Goal: Task Accomplishment & Management: Manage account settings

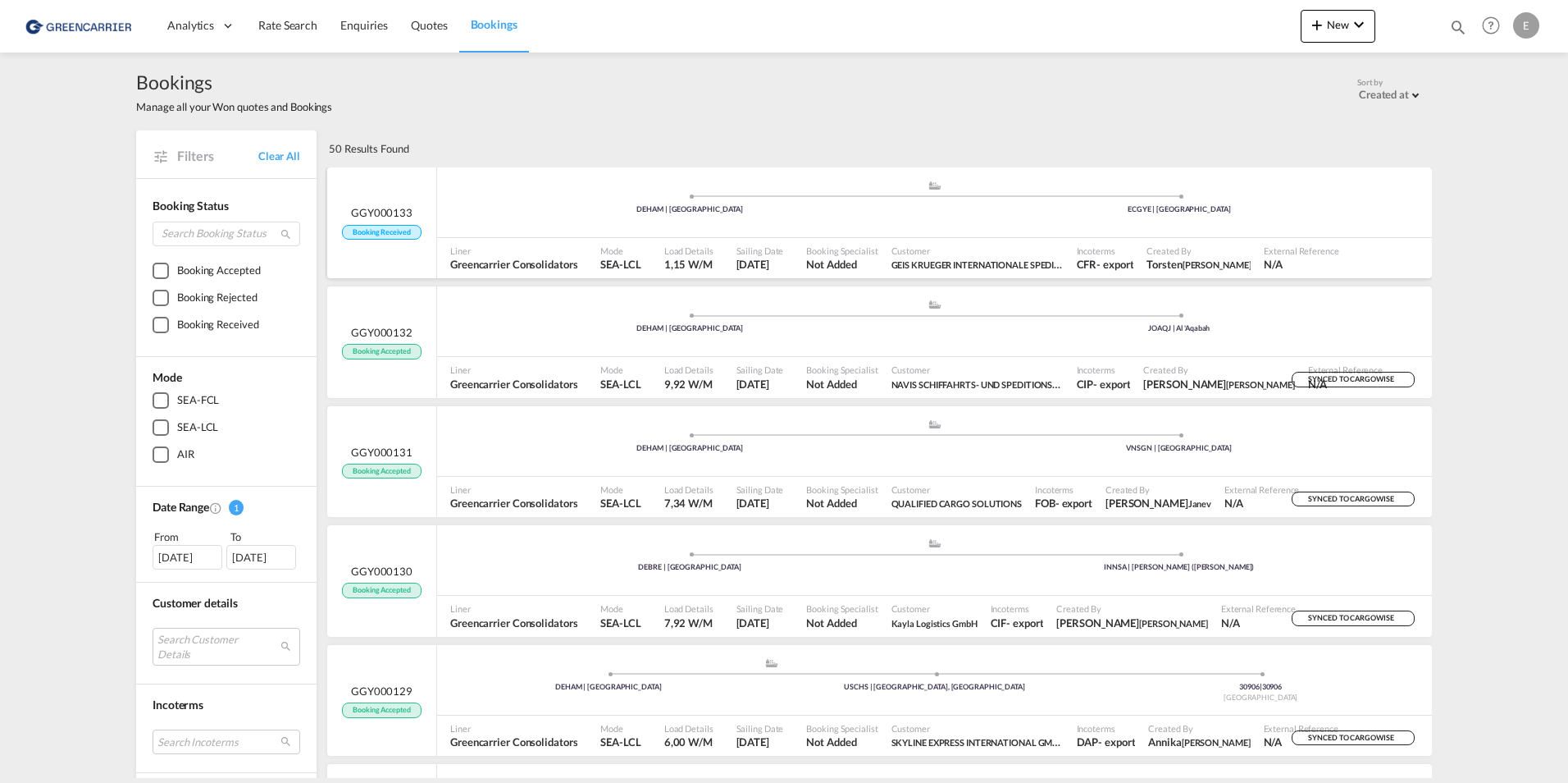
click at [362, 226] on span "Booking Received" at bounding box center [381, 232] width 79 height 16
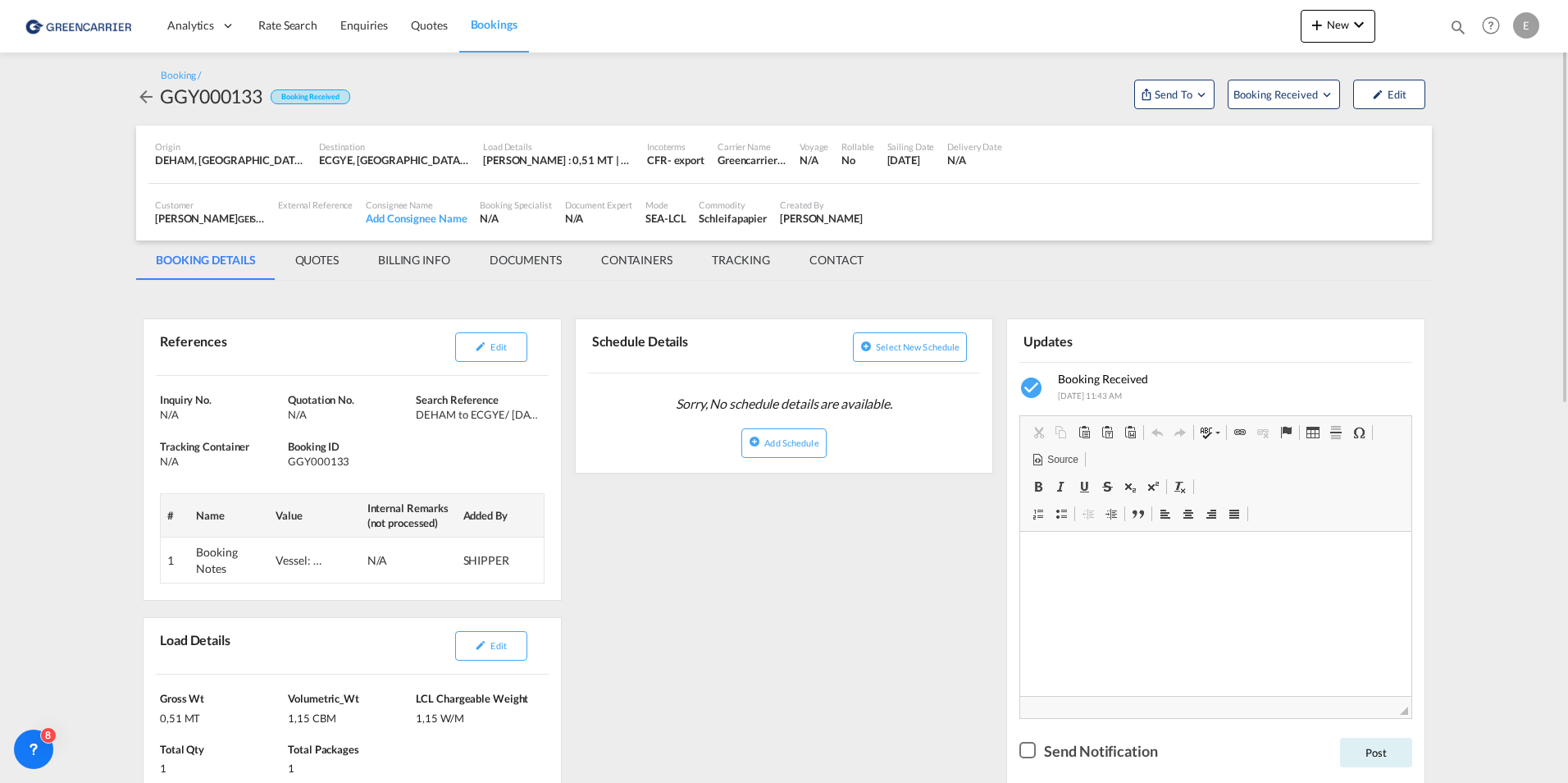
click at [145, 96] on md-icon "icon-arrow-left" at bounding box center [146, 96] width 19 height 19
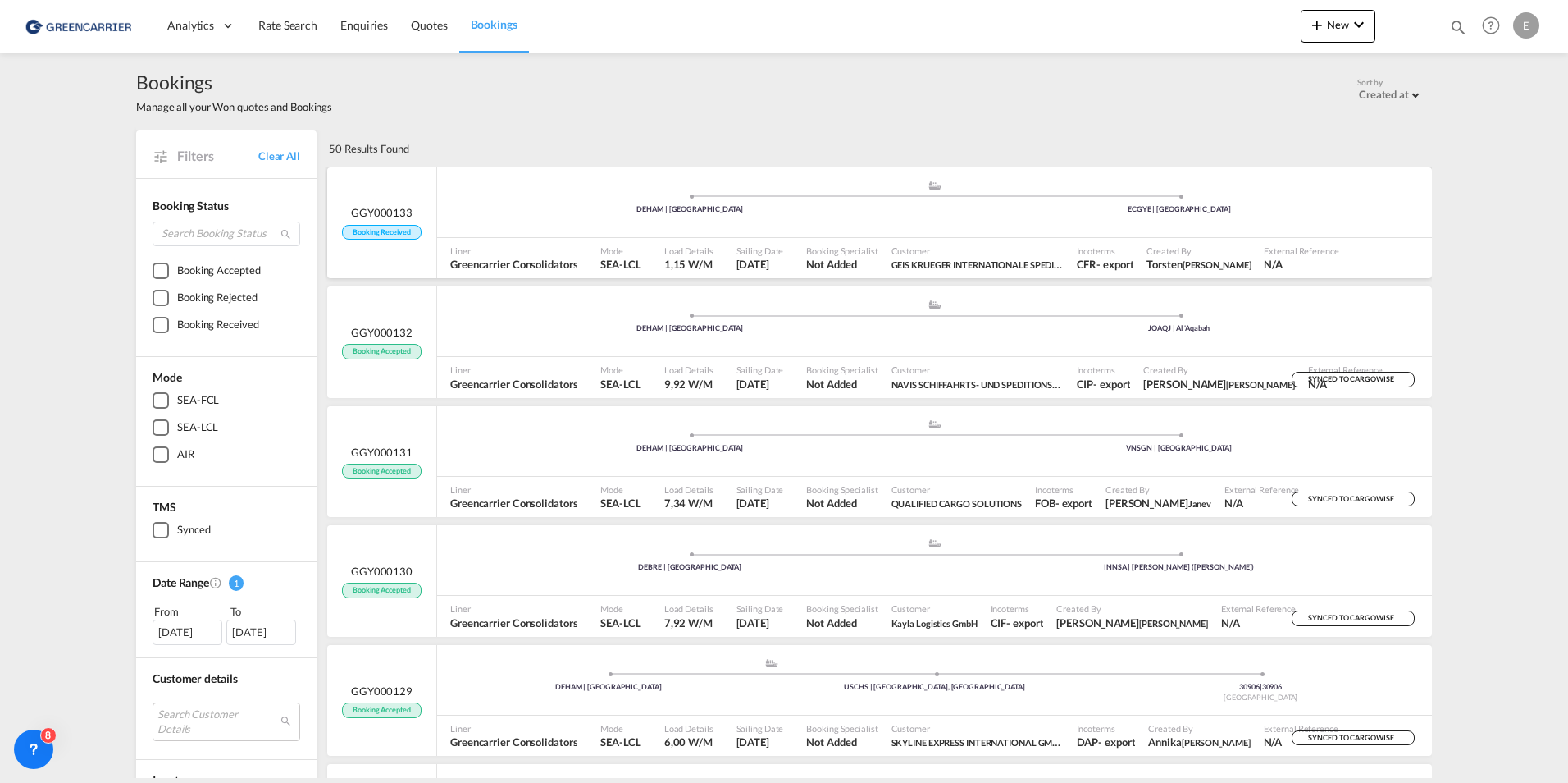
click at [355, 228] on span "Booking Received" at bounding box center [381, 232] width 79 height 16
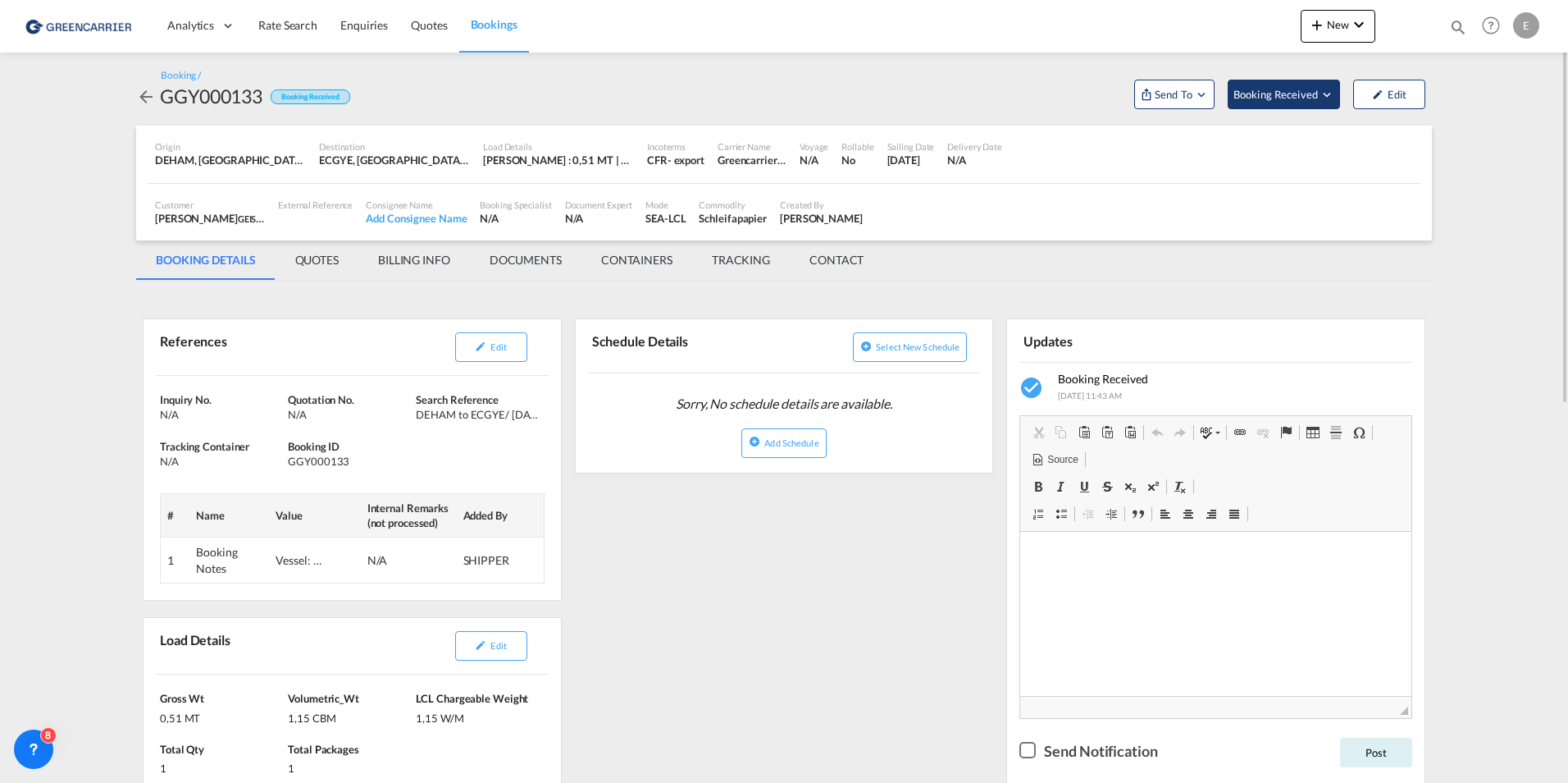
click at [1301, 100] on span "Booking Received" at bounding box center [1277, 94] width 86 height 17
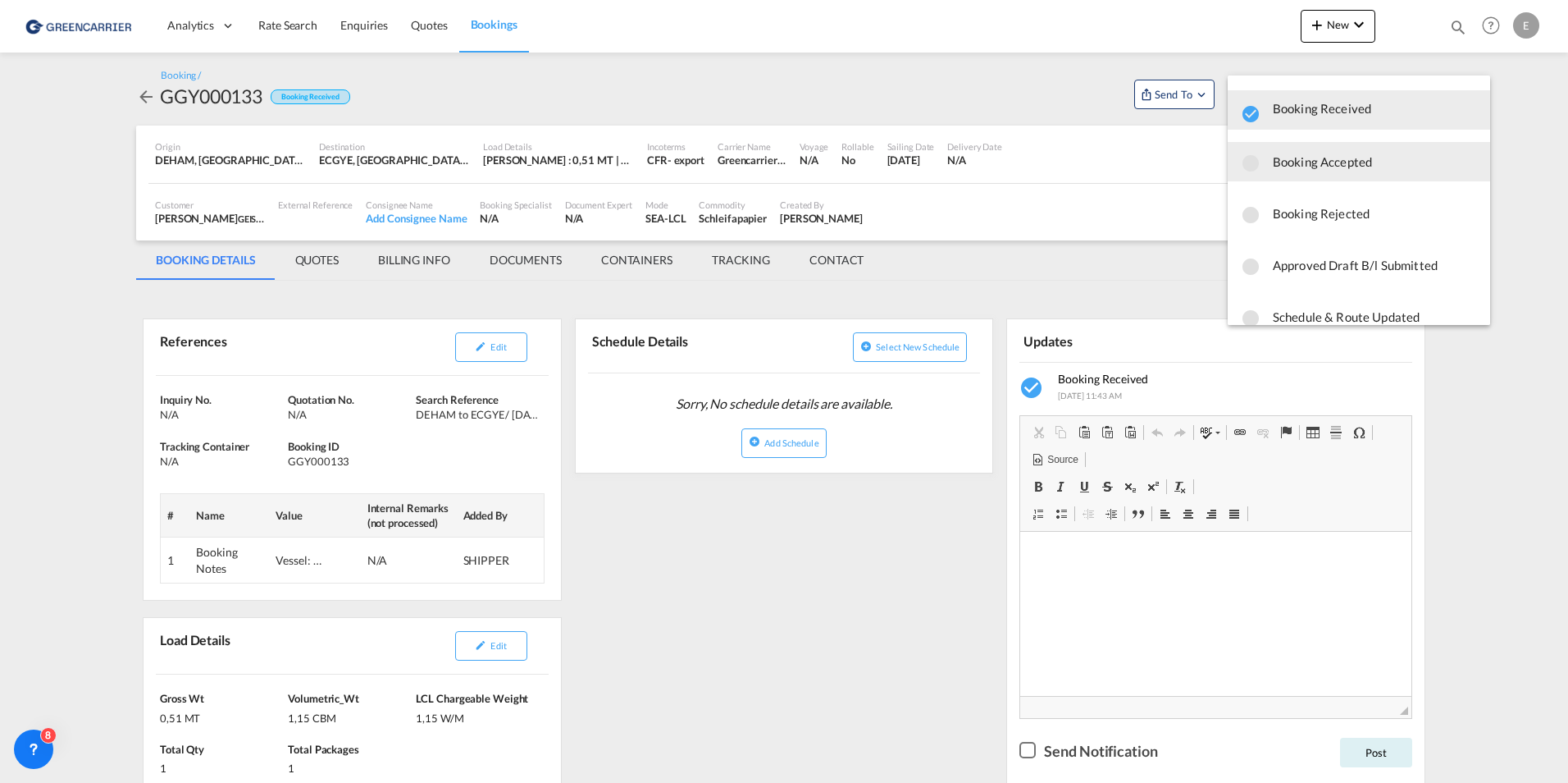
click at [1299, 171] on span "Booking Accepted" at bounding box center [1375, 161] width 204 height 29
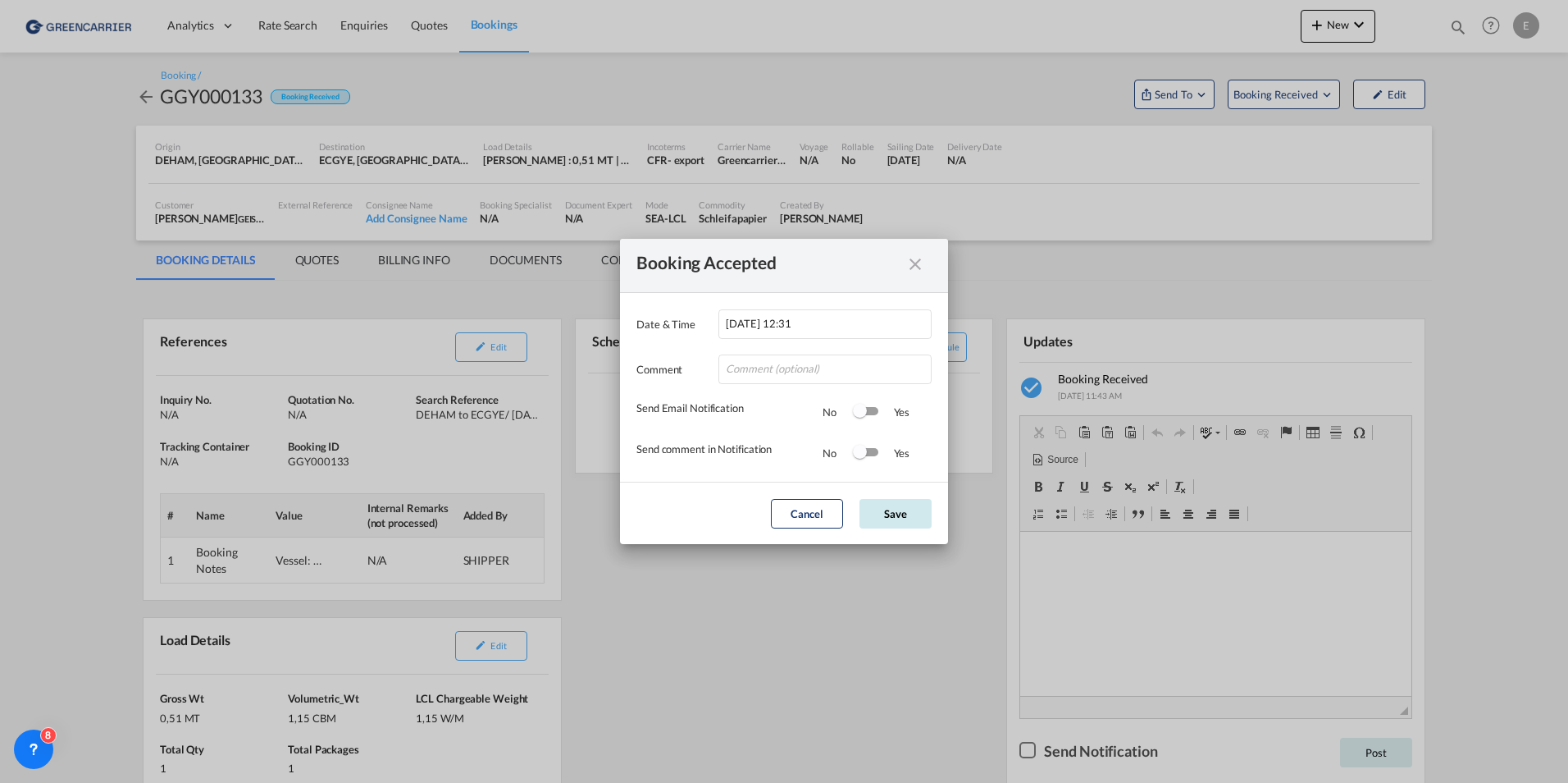
click at [893, 511] on button "Save" at bounding box center [895, 513] width 72 height 29
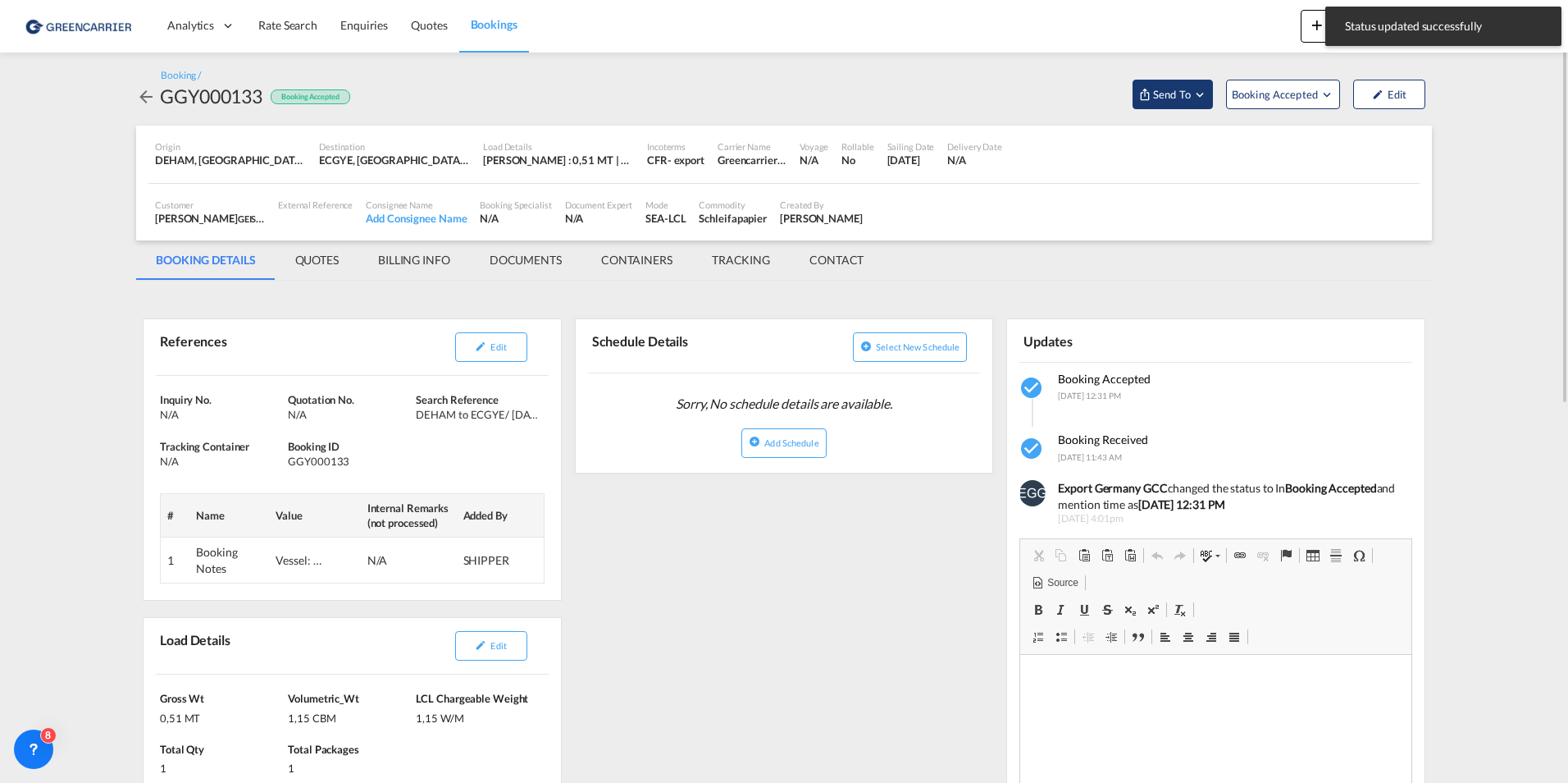
click at [1192, 100] on md-icon "Open demo menu" at bounding box center [1200, 94] width 15 height 15
click at [1225, 152] on div "Yet to sync" at bounding box center [1214, 156] width 102 height 35
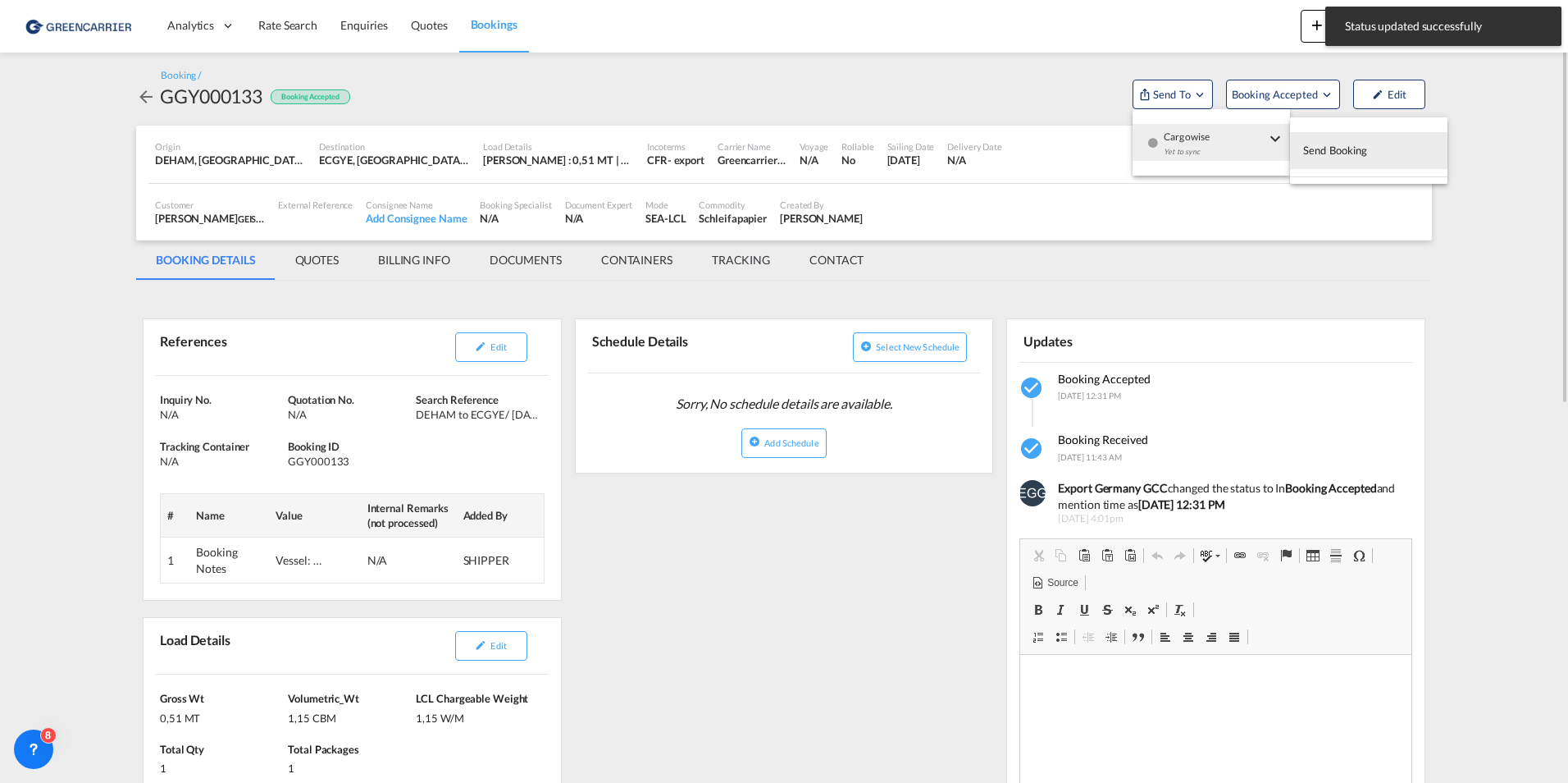
click at [1324, 141] on span "Send Booking" at bounding box center [1335, 149] width 65 height 27
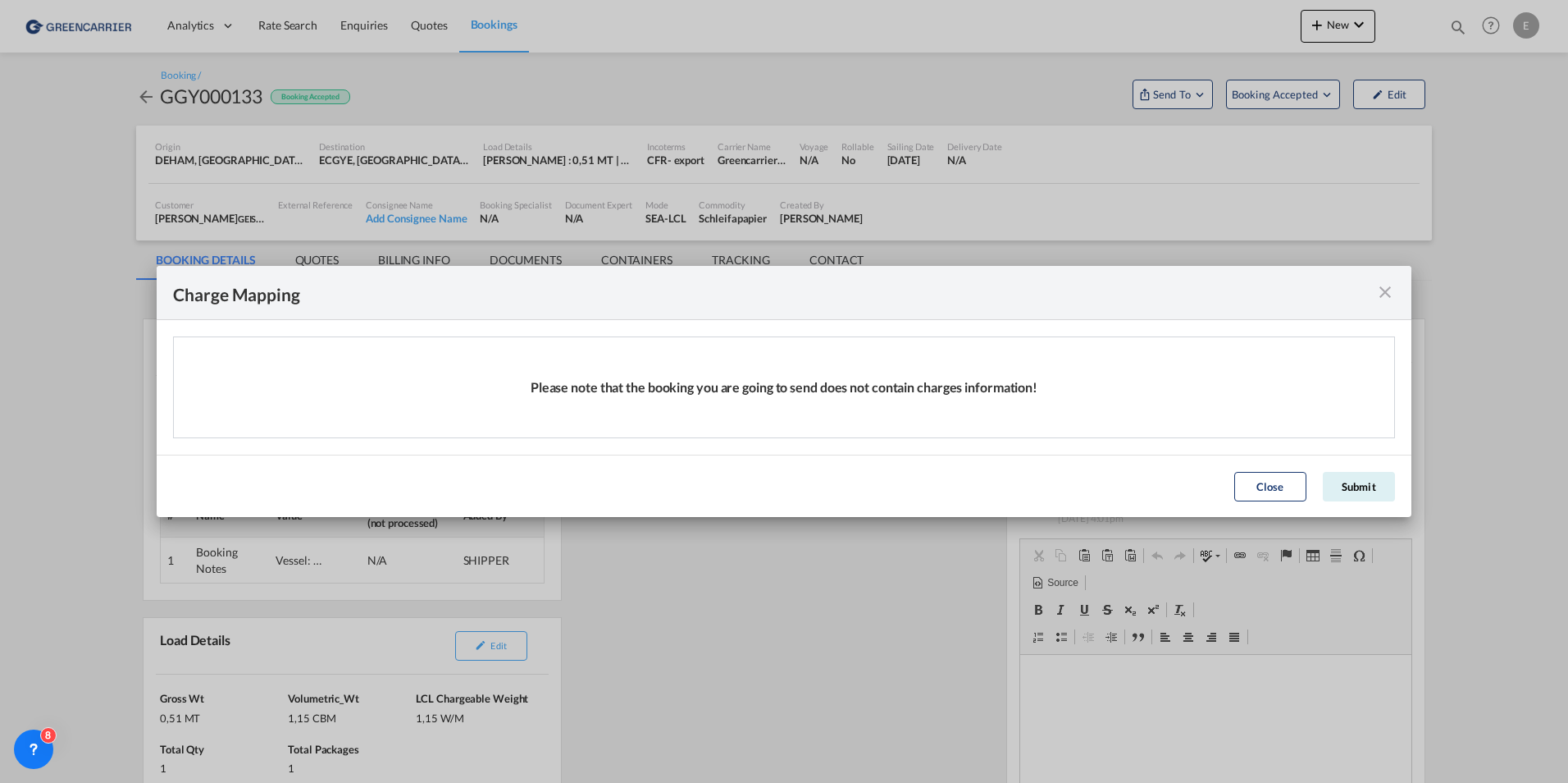
click at [1326, 492] on div "Close Submit" at bounding box center [1314, 486] width 177 height 29
click at [1382, 489] on button "Submit" at bounding box center [1358, 486] width 72 height 29
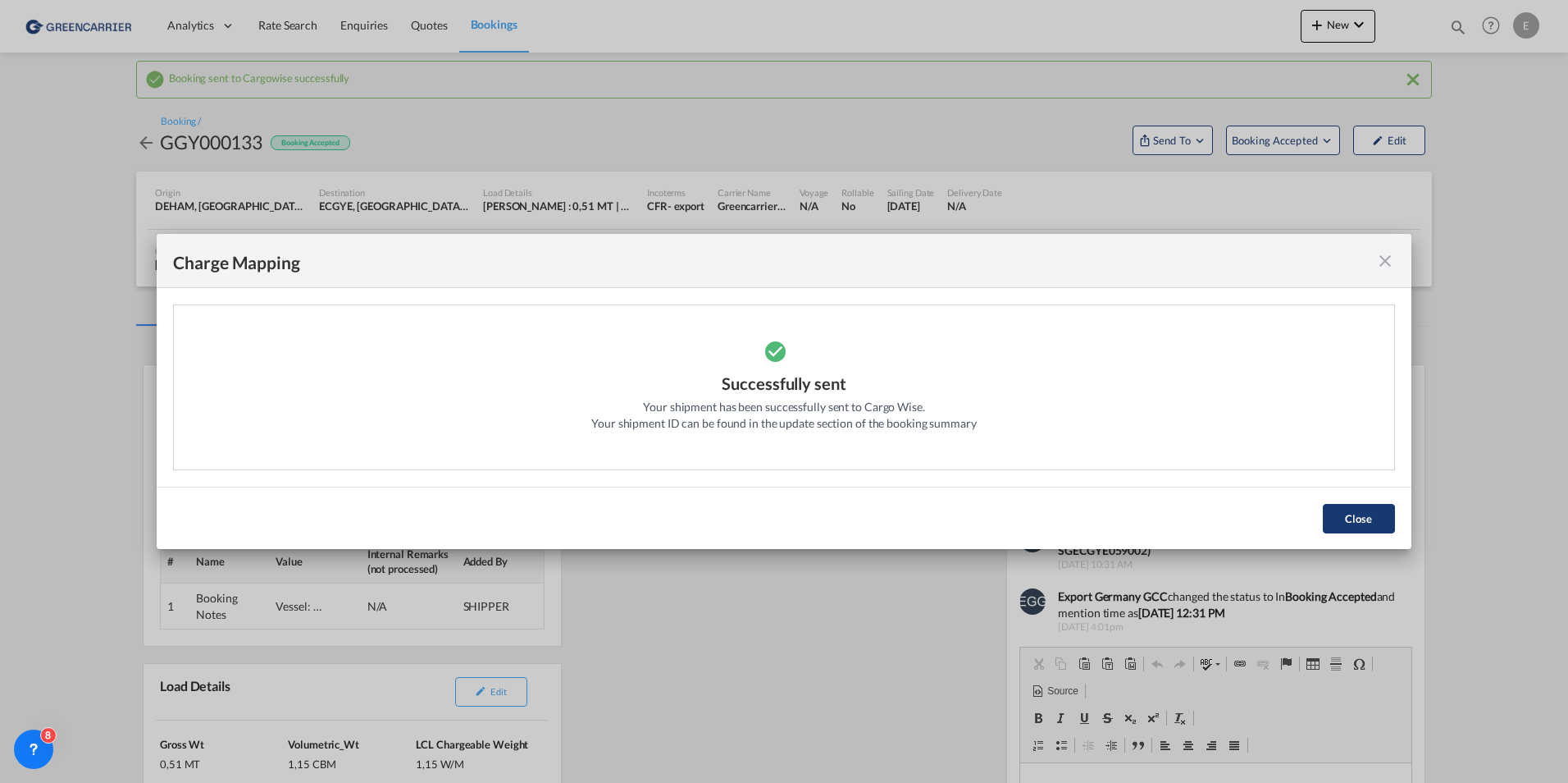
click at [1376, 518] on button "Close" at bounding box center [1358, 518] width 72 height 29
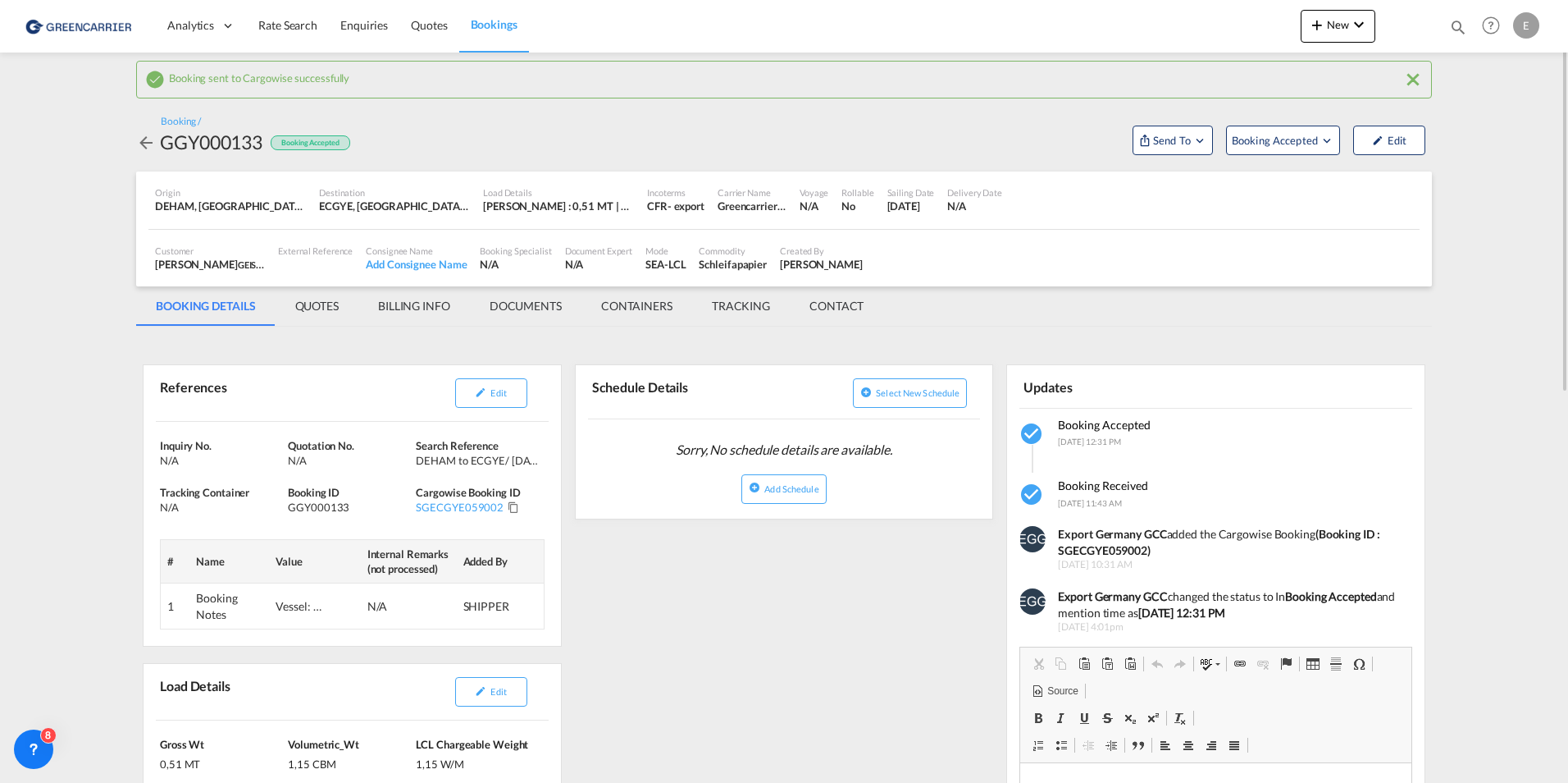
click at [768, 263] on div "Commodity Schleifapapier" at bounding box center [732, 258] width 82 height 41
click at [745, 263] on div "Schleifapapier" at bounding box center [732, 264] width 68 height 15
copy div "Schleifapapier"
